Goal: Task Accomplishment & Management: Use online tool/utility

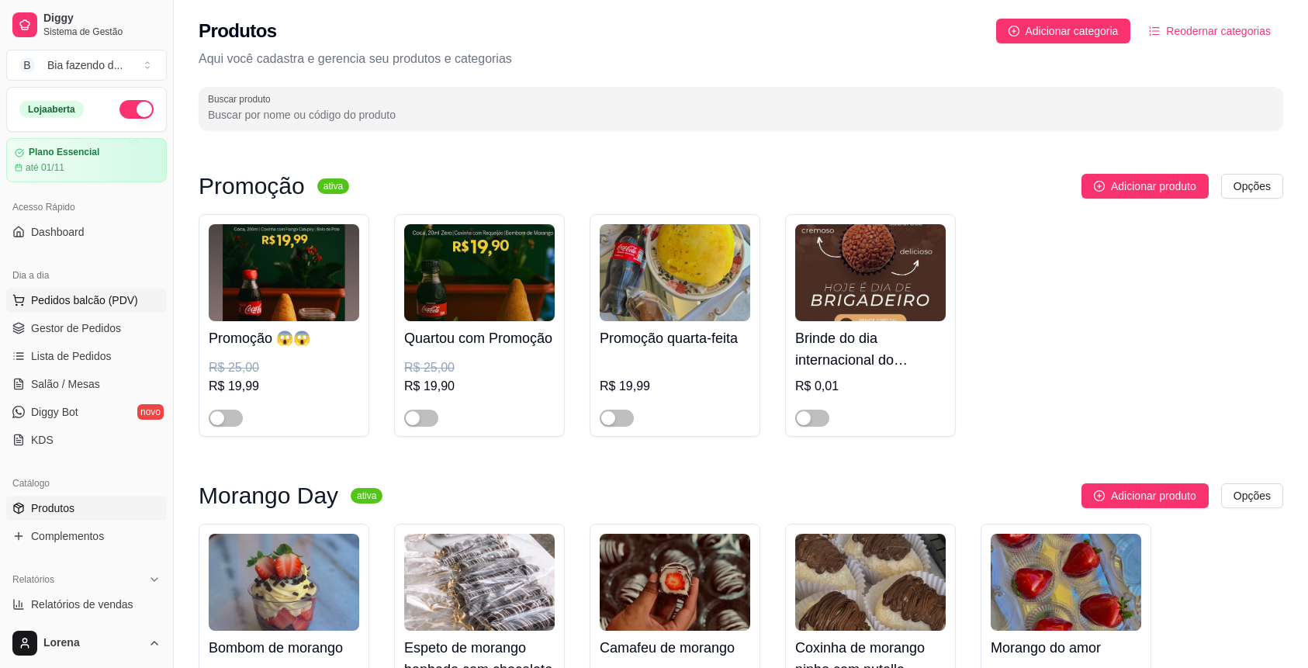
scroll to position [2689, 0]
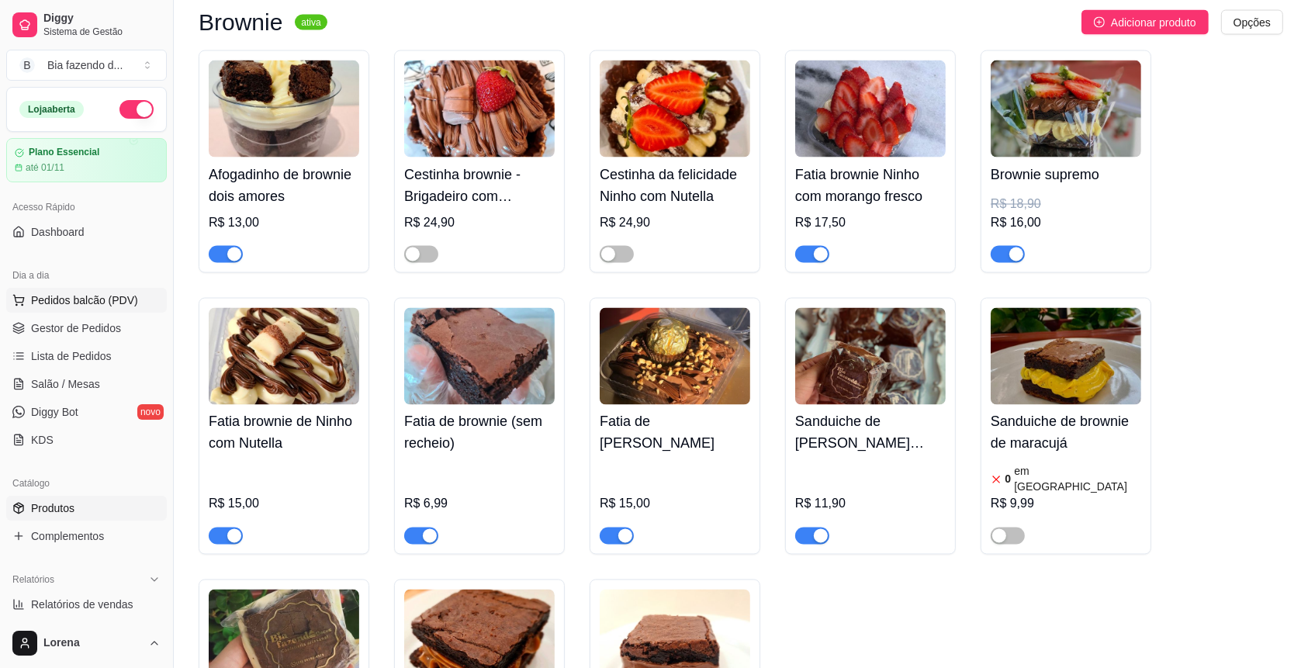
click at [113, 306] on span "Pedidos balcão (PDV)" at bounding box center [84, 301] width 107 height 16
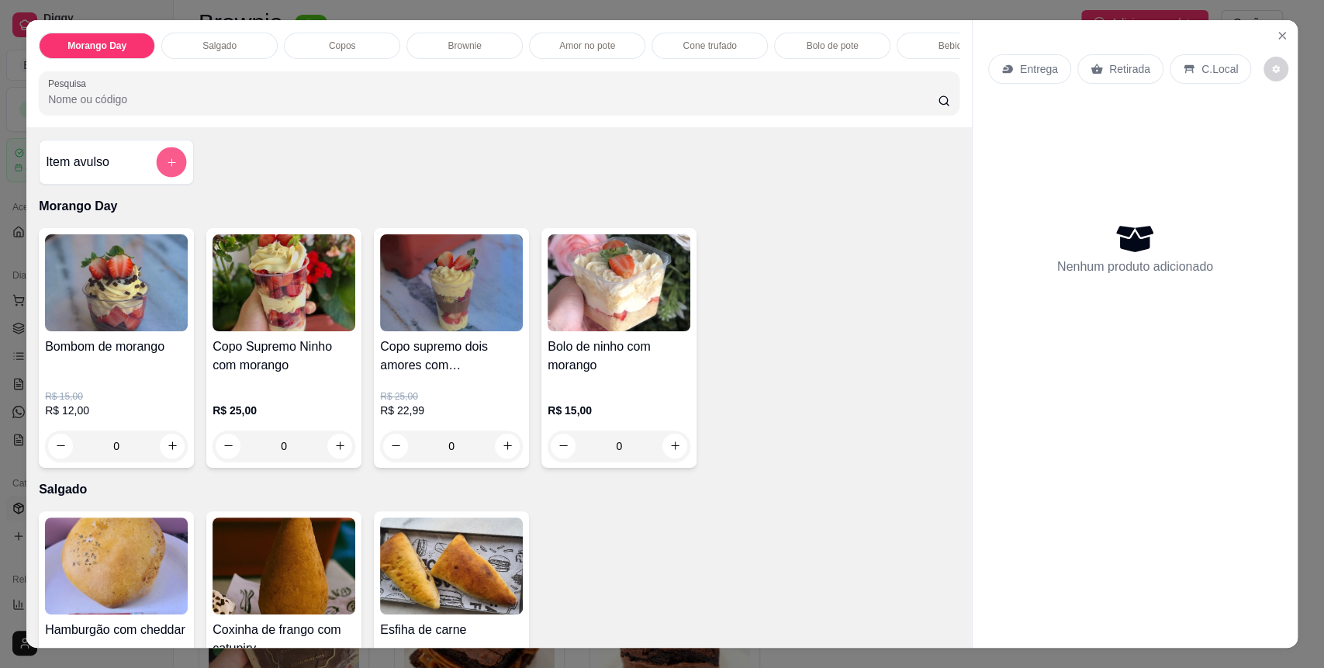
click at [162, 177] on button "add-separate-item" at bounding box center [172, 162] width 30 height 30
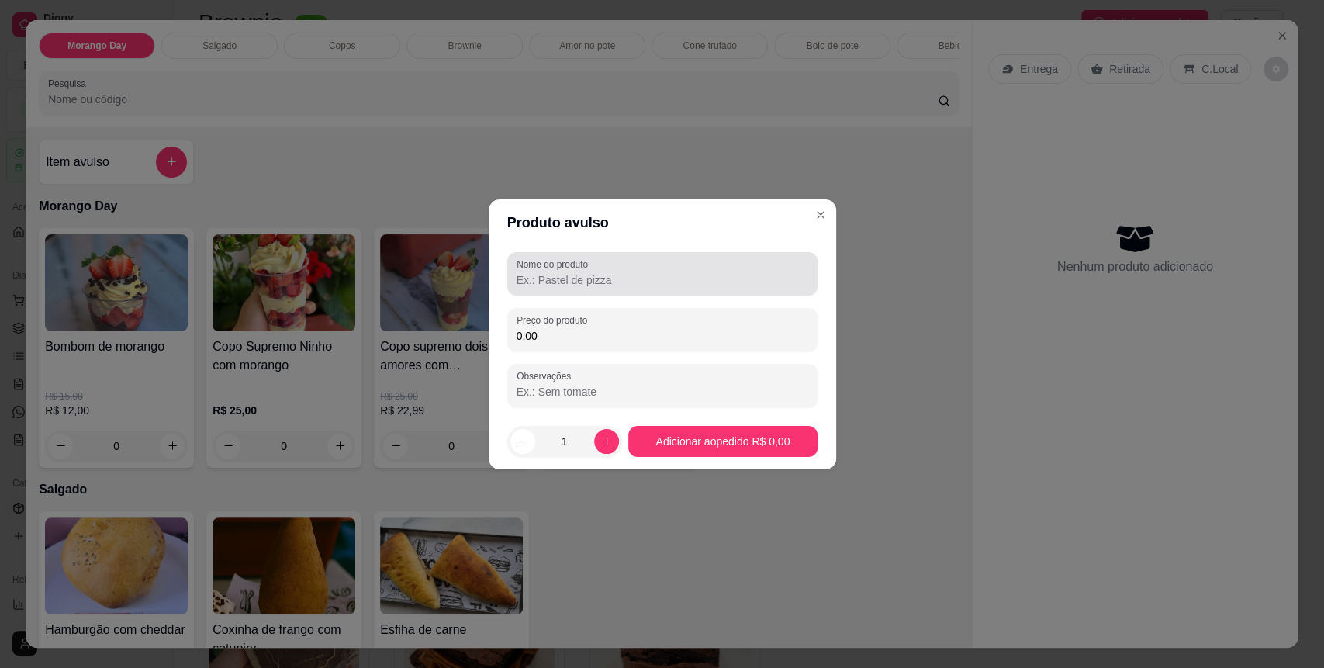
click at [624, 265] on div at bounding box center [663, 273] width 292 height 31
type input "B"
type input "Bolo recheado"
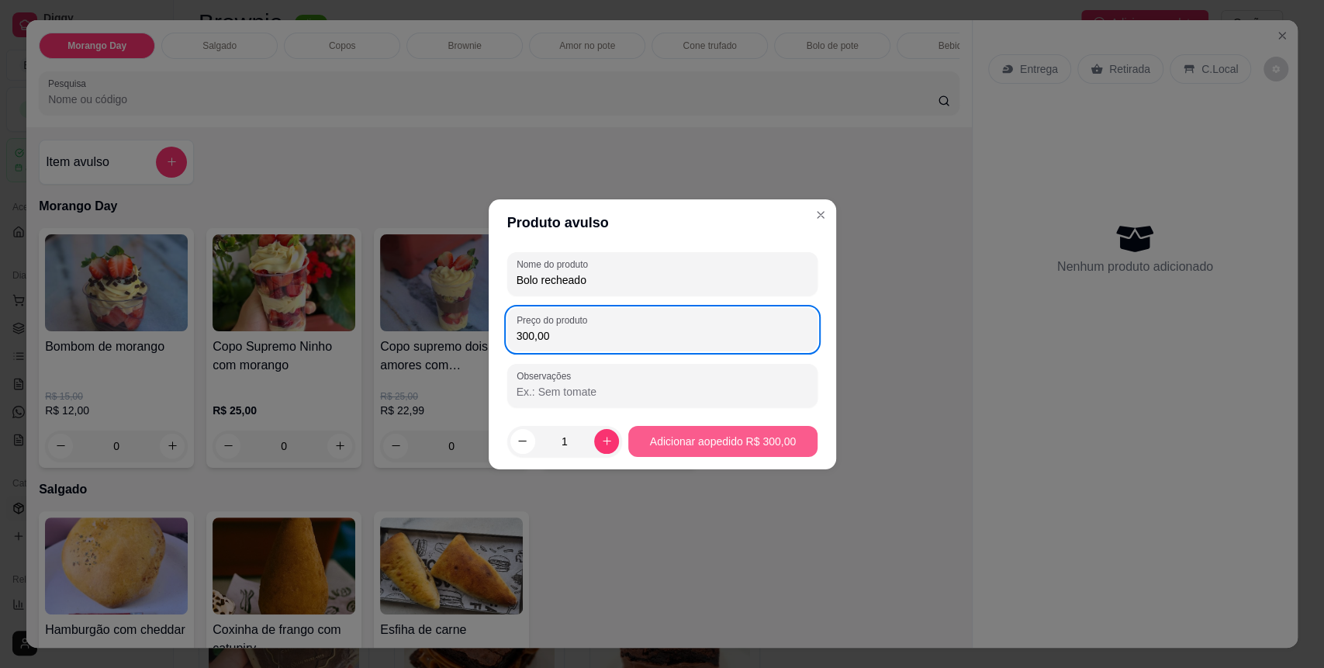
type input "300,00"
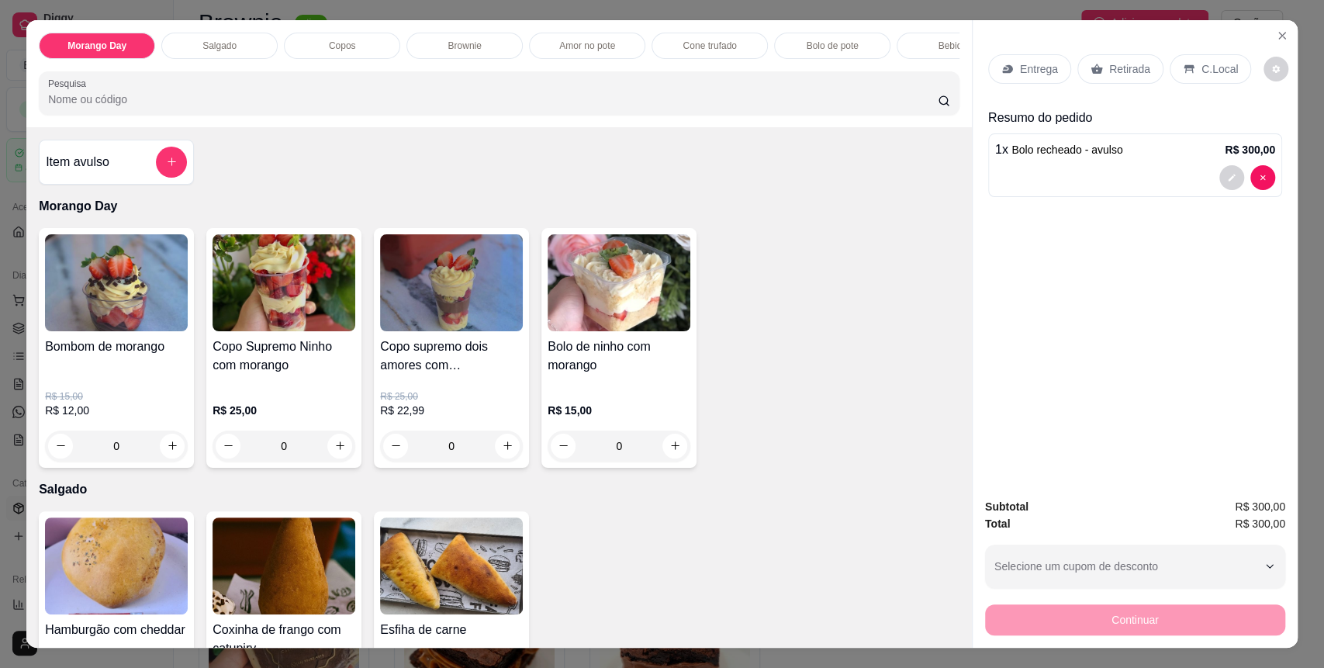
click at [1216, 73] on p "C.Local" at bounding box center [1220, 69] width 36 height 16
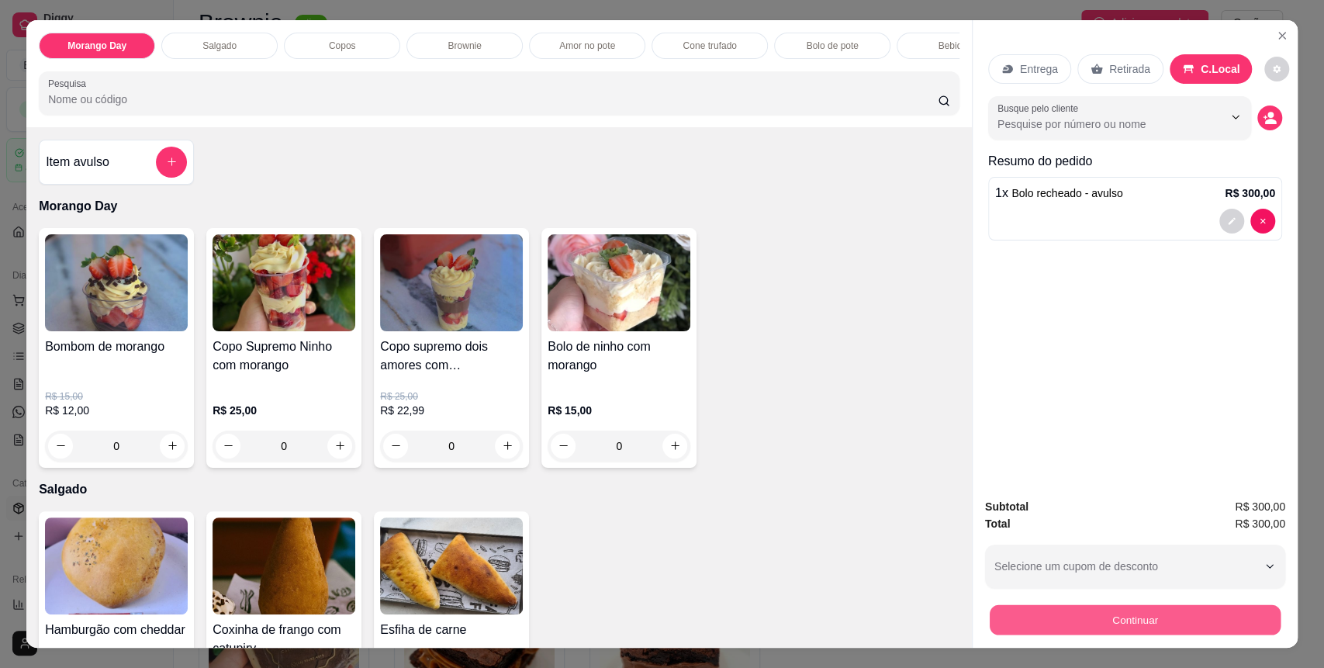
click at [1134, 625] on button "Continuar" at bounding box center [1135, 620] width 291 height 30
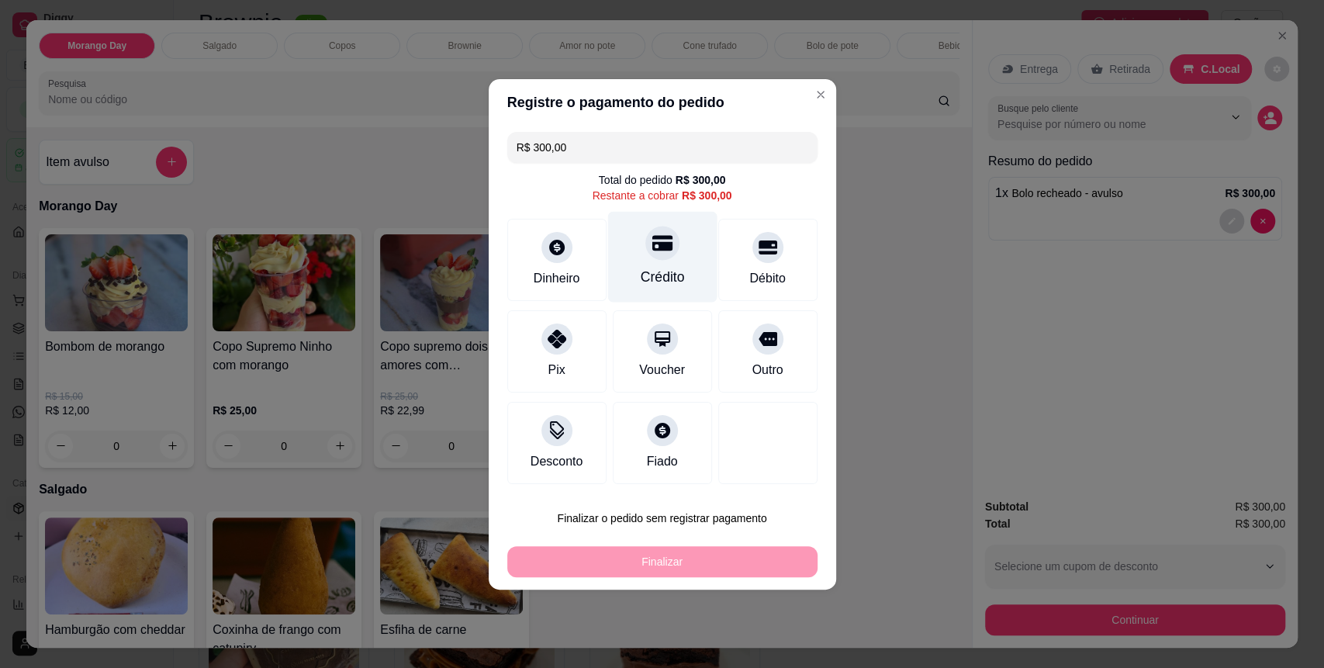
click at [648, 255] on div at bounding box center [663, 243] width 34 height 34
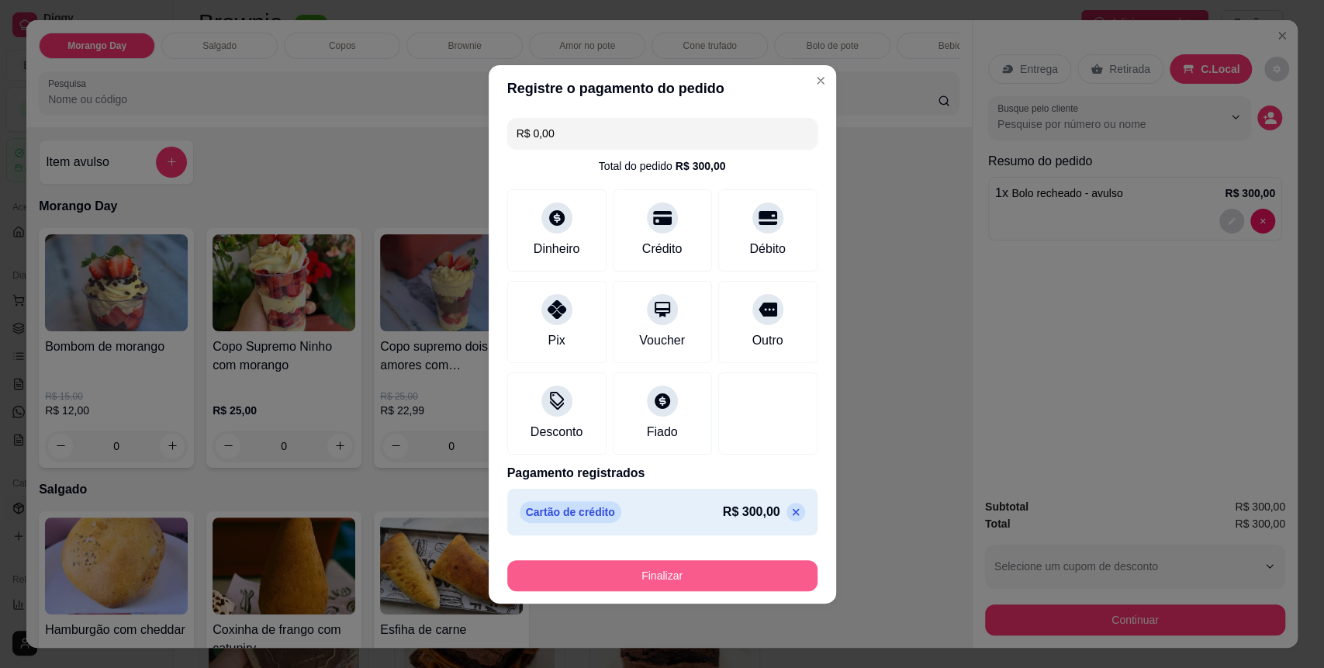
click at [674, 564] on button "Finalizar" at bounding box center [662, 575] width 310 height 31
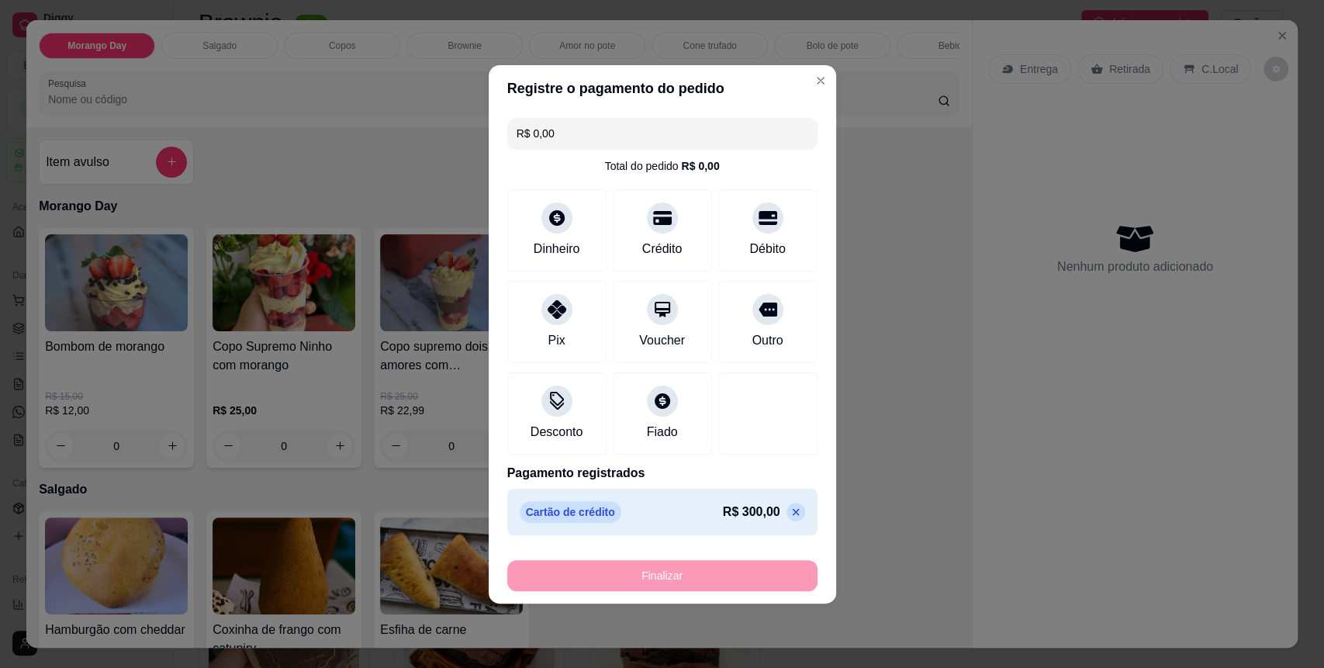
type input "-R$ 300,00"
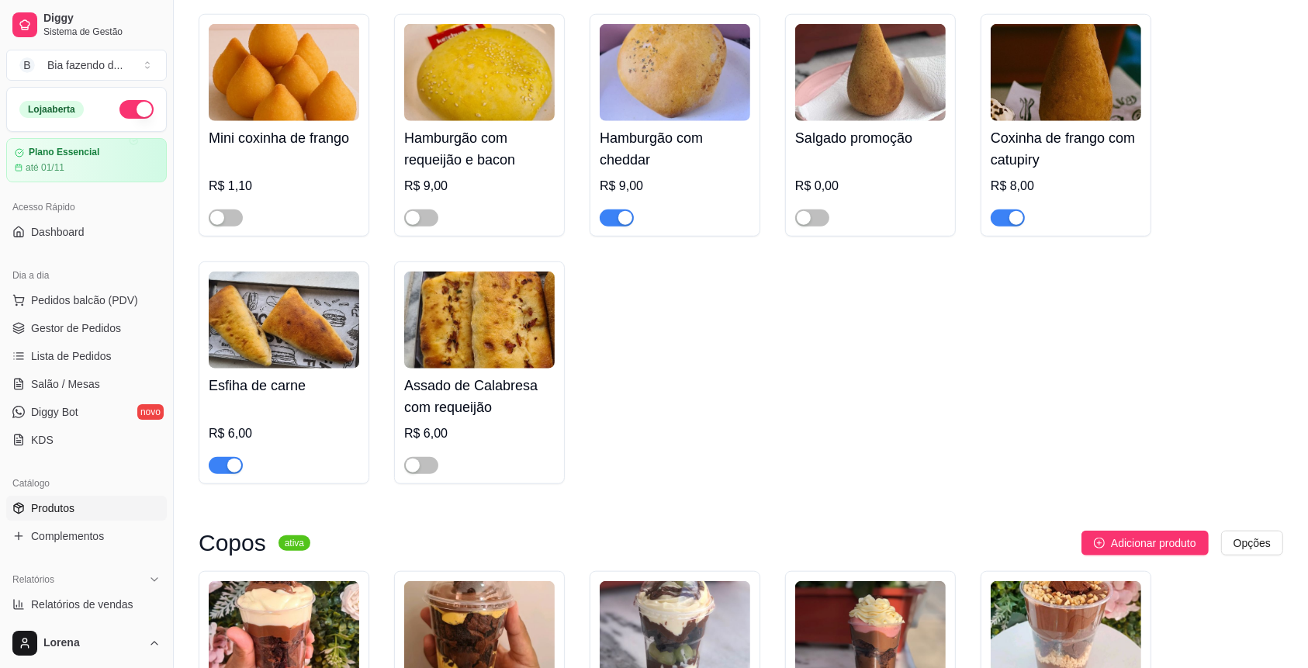
scroll to position [1345, 0]
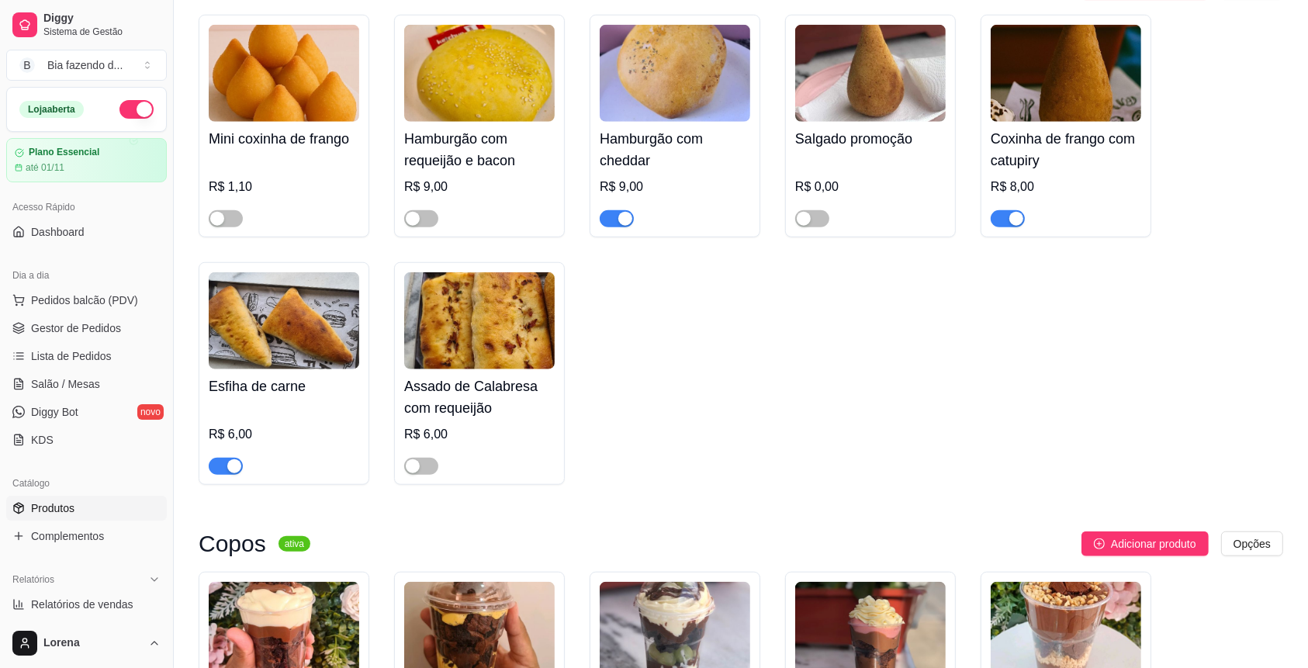
click at [625, 236] on div "Hamburgão com cheddar R$ 9,00" at bounding box center [675, 126] width 171 height 223
click at [627, 223] on div "button" at bounding box center [625, 219] width 14 height 14
click at [1006, 226] on button "button" at bounding box center [1008, 218] width 34 height 17
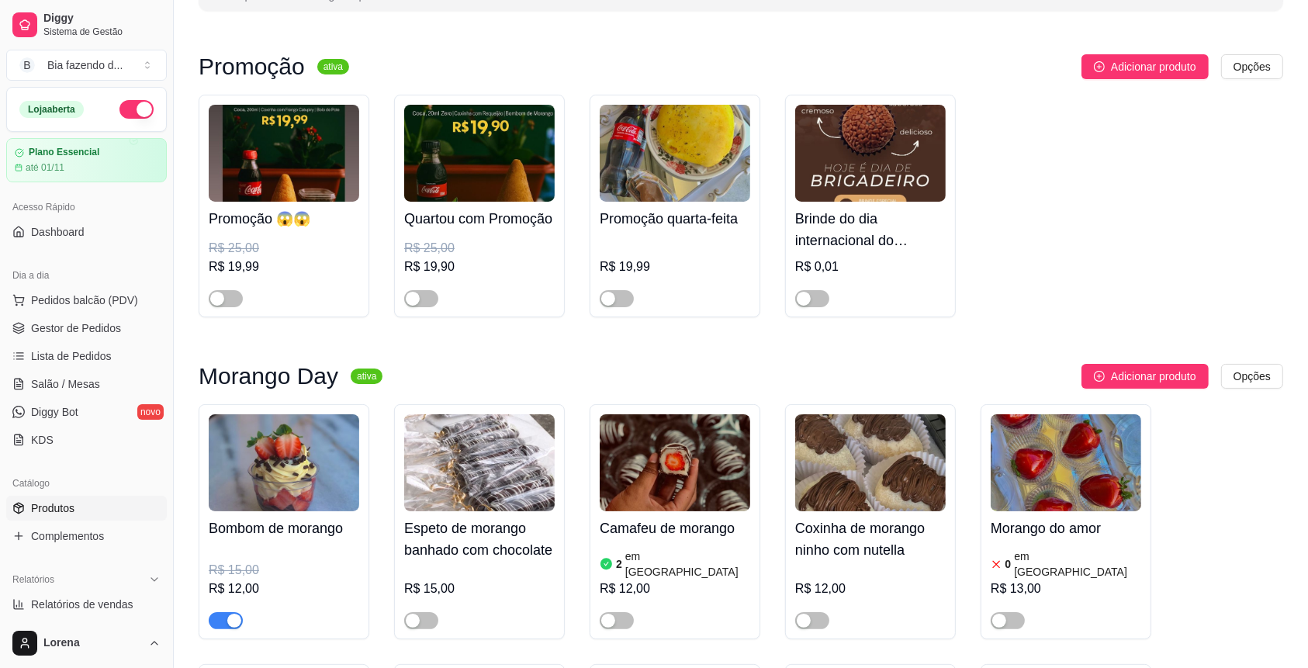
scroll to position [206, 0]
